Goal: Information Seeking & Learning: Learn about a topic

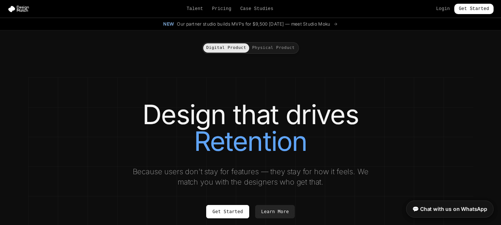
drag, startPoint x: 414, startPoint y: 147, endPoint x: 379, endPoint y: 62, distance: 92.1
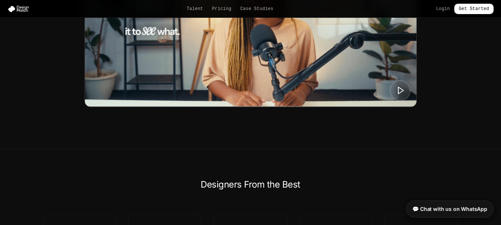
scroll to position [445, 0]
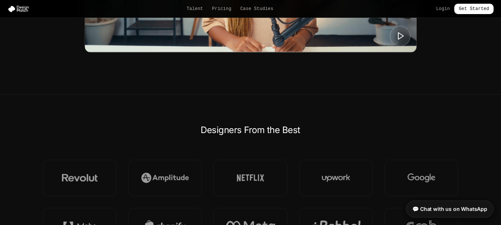
drag, startPoint x: 392, startPoint y: 148, endPoint x: 161, endPoint y: 5, distance: 272.3
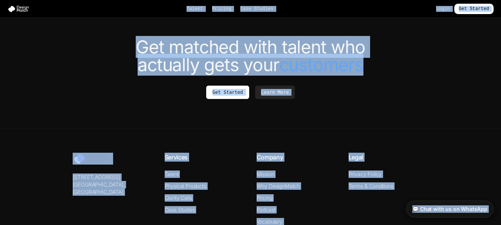
scroll to position [2871, 0]
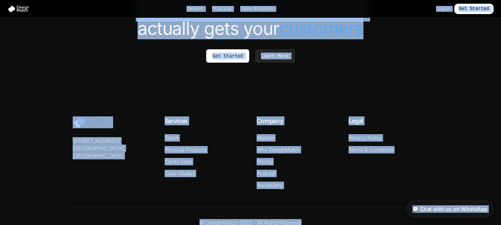
drag, startPoint x: 255, startPoint y: 19, endPoint x: 393, endPoint y: 239, distance: 259.4
copy div "Loremi Dolorsi Amet Consect Adipi Eli Seddoei Tem Inc utlabor etdolo magnaa ENI…"
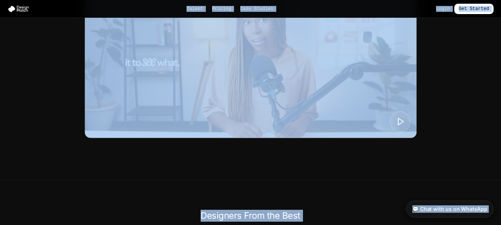
drag, startPoint x: 348, startPoint y: 182, endPoint x: 239, endPoint y: 70, distance: 156.5
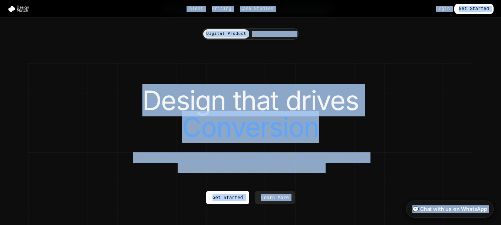
click at [276, 73] on section "Design that drives Conversion Because users don't stay for features — they stay…" at bounding box center [250, 151] width 445 height 176
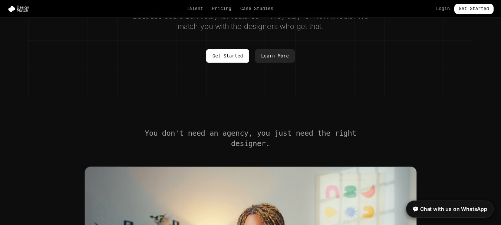
scroll to position [0, 0]
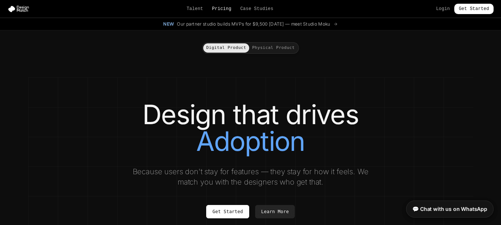
click at [229, 7] on link "Pricing" at bounding box center [221, 9] width 19 height 6
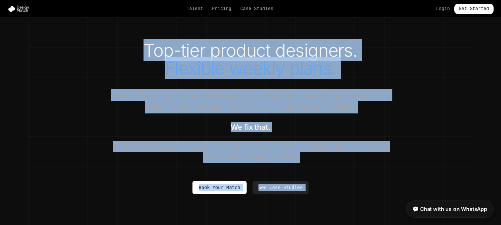
drag, startPoint x: 427, startPoint y: 166, endPoint x: 127, endPoint y: 31, distance: 329.4
copy div "Top-tier product designers. Flexible weekly plans. You need your product to fee…"
